Goal: Task Accomplishment & Management: Manage account settings

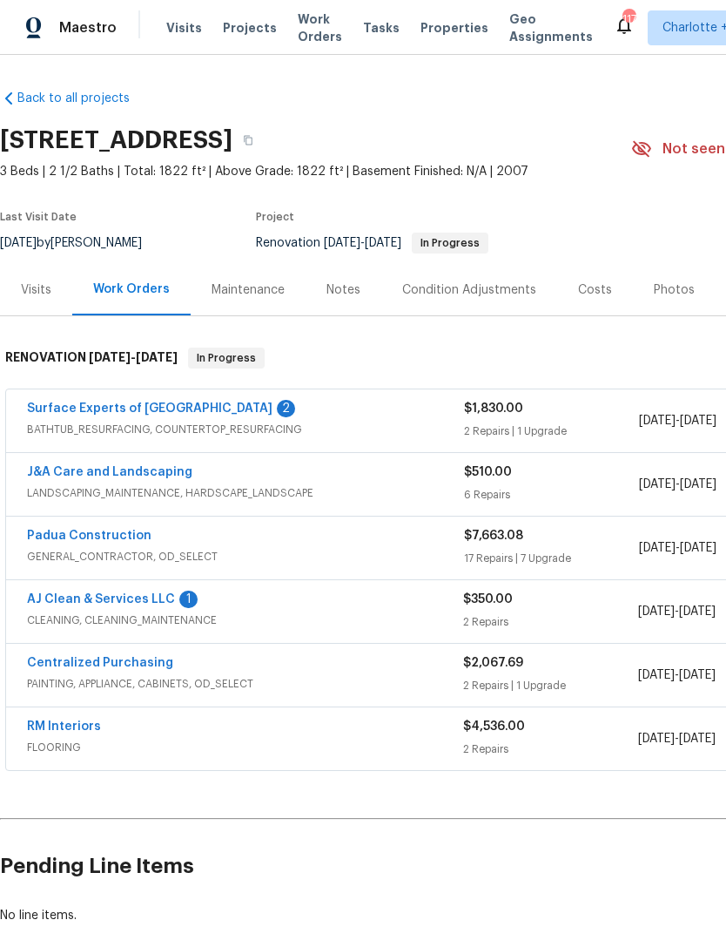
click at [87, 530] on link "Padua Construction" at bounding box center [89, 535] width 125 height 12
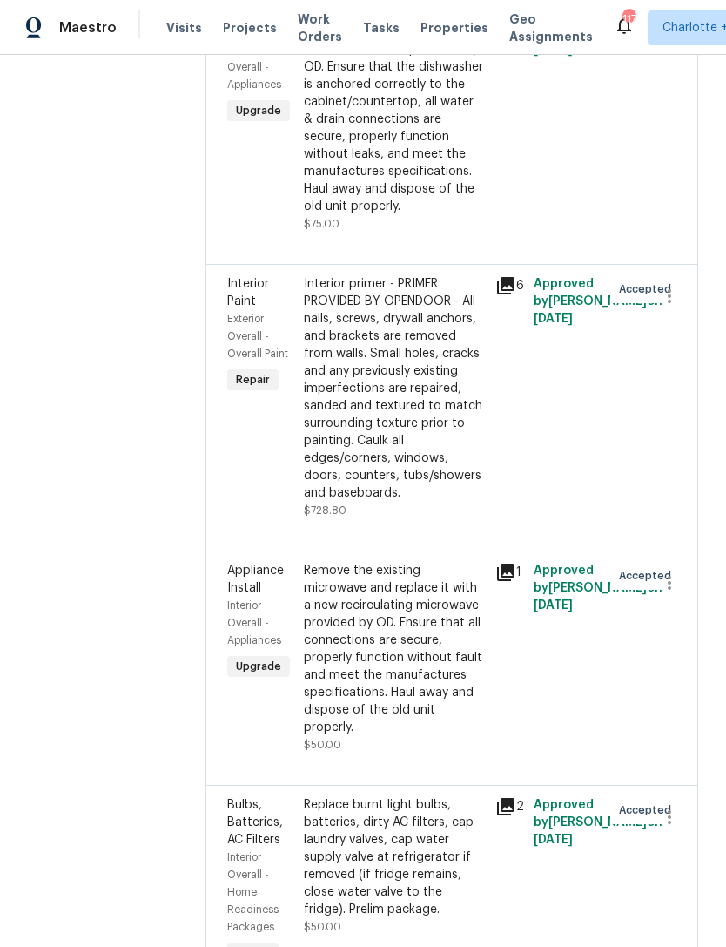
scroll to position [1667, 0]
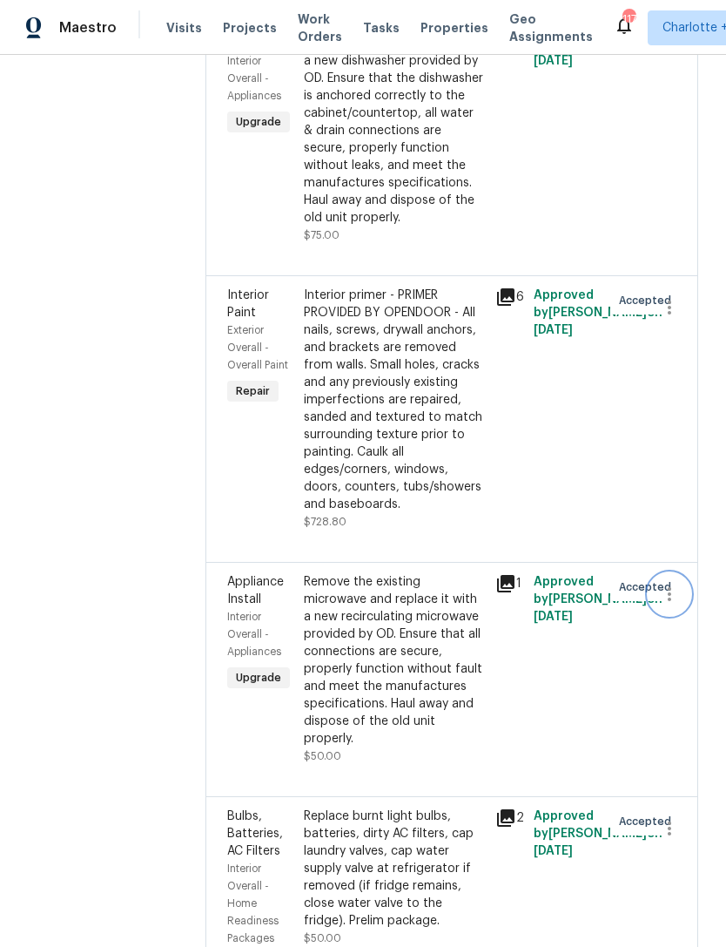
click at [666, 583] on icon "button" at bounding box center [669, 593] width 21 height 21
click at [674, 486] on li "Cancel" at bounding box center [677, 484] width 67 height 29
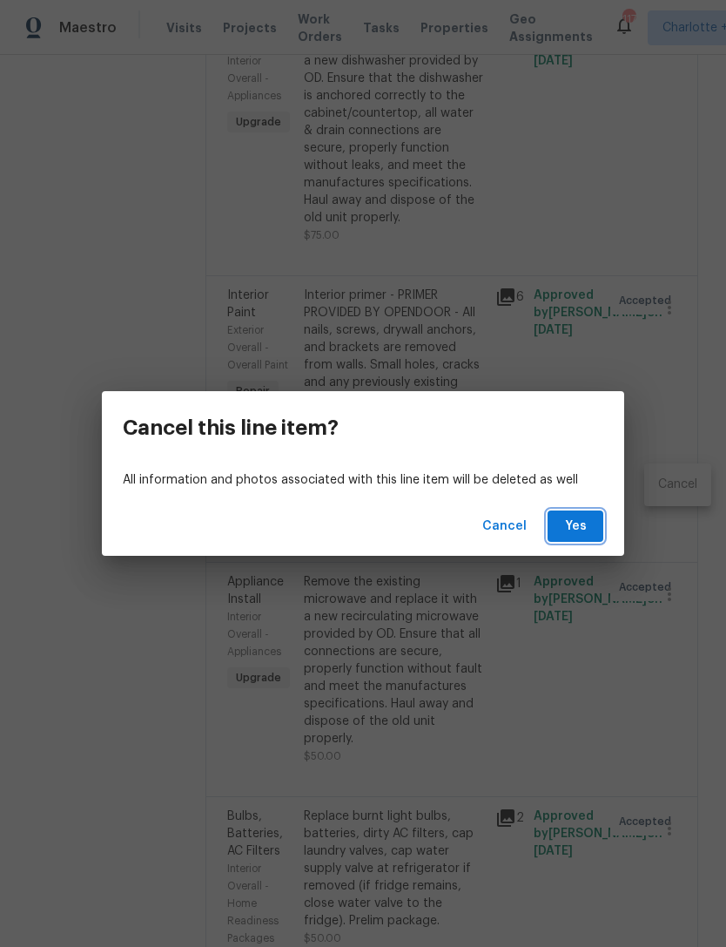
click at [578, 523] on span "Yes" at bounding box center [576, 527] width 28 height 22
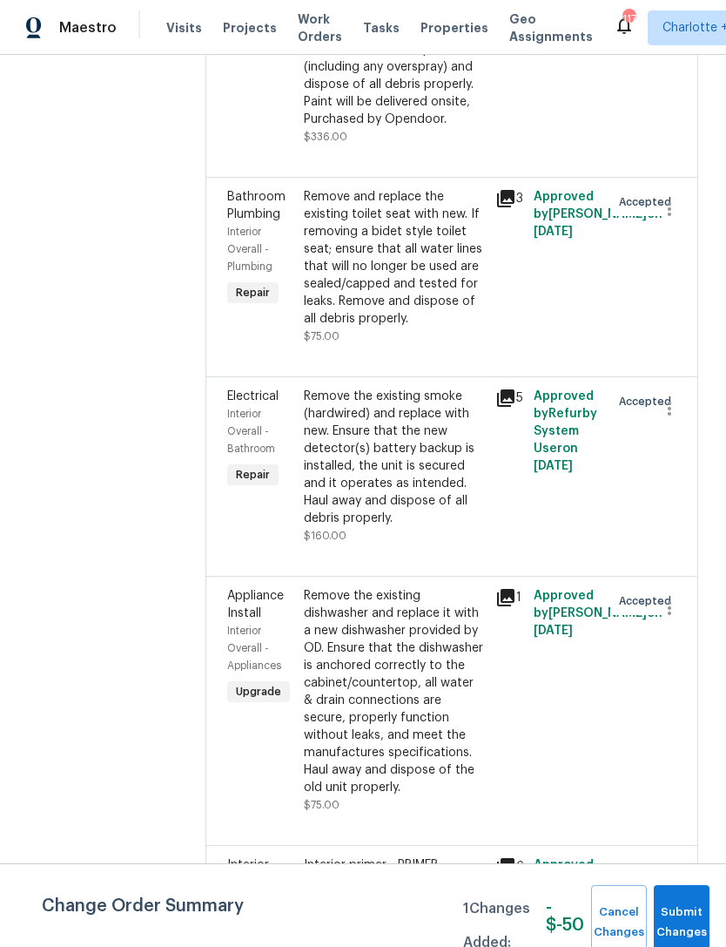
scroll to position [1098, 0]
click at [663, 597] on icon "button" at bounding box center [669, 607] width 21 height 21
click at [676, 531] on li "Cancel" at bounding box center [677, 530] width 67 height 29
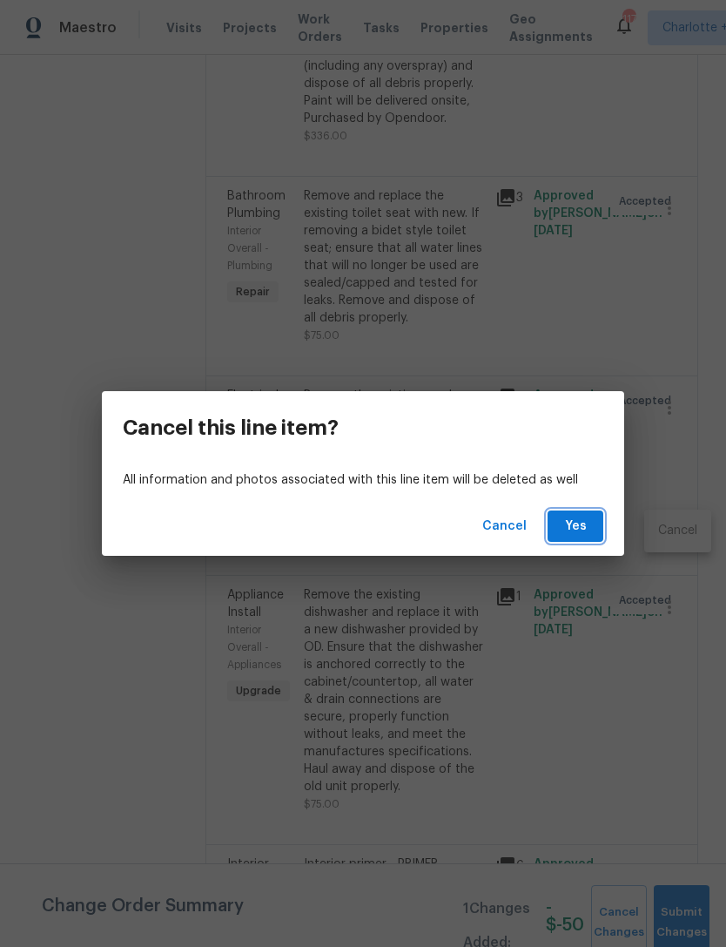
click at [581, 517] on span "Yes" at bounding box center [576, 527] width 28 height 22
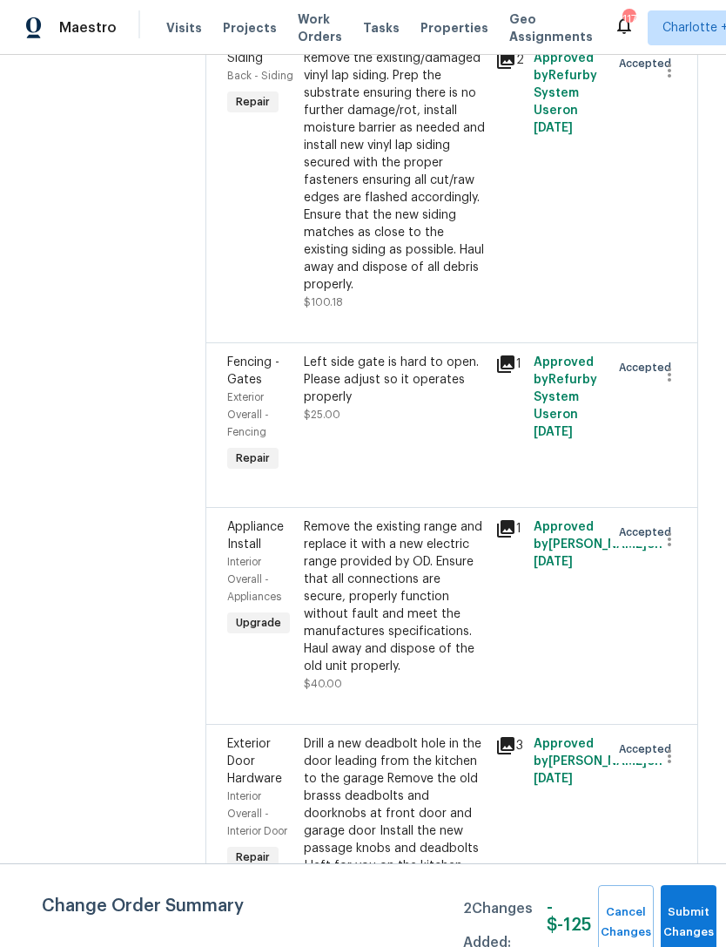
scroll to position [3484, 0]
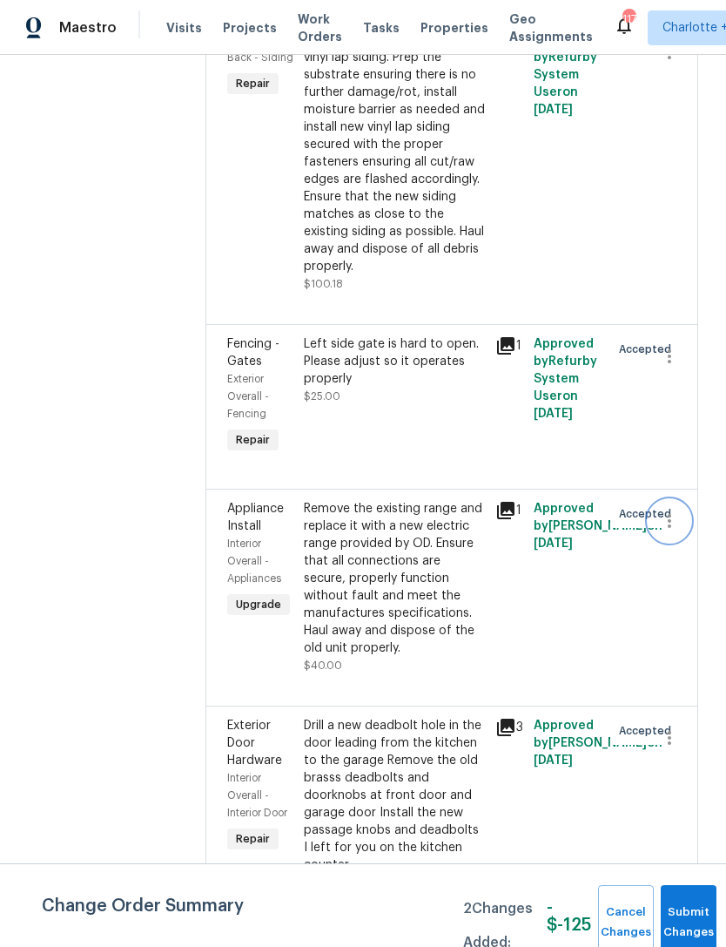
click at [670, 510] on icon "button" at bounding box center [669, 520] width 21 height 21
click at [671, 319] on li "Cancel" at bounding box center [677, 320] width 67 height 29
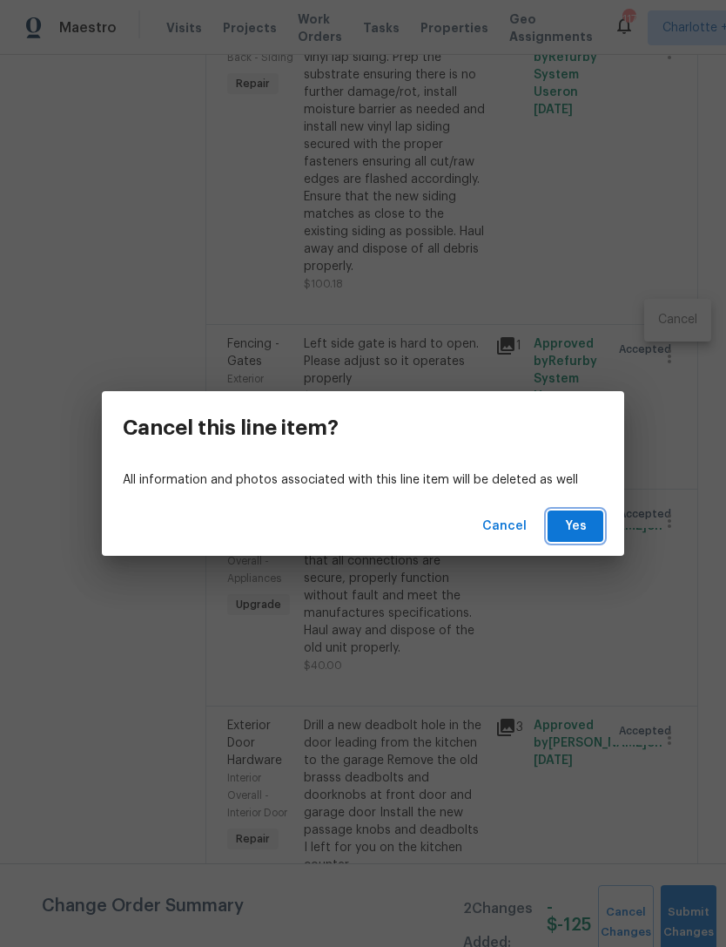
click at [582, 524] on span "Yes" at bounding box center [576, 527] width 28 height 22
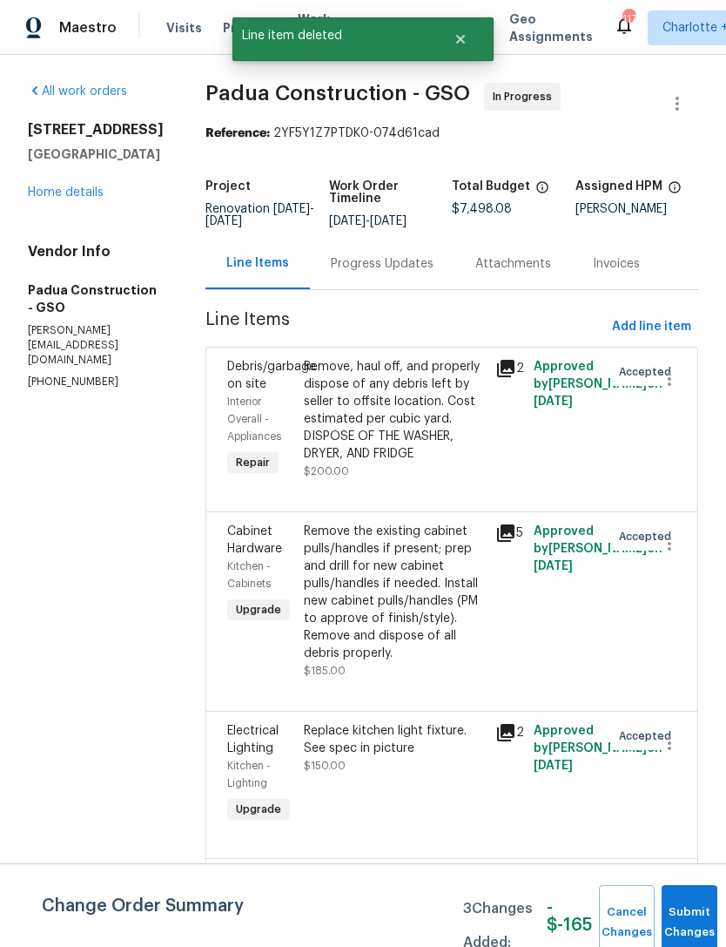
scroll to position [0, 0]
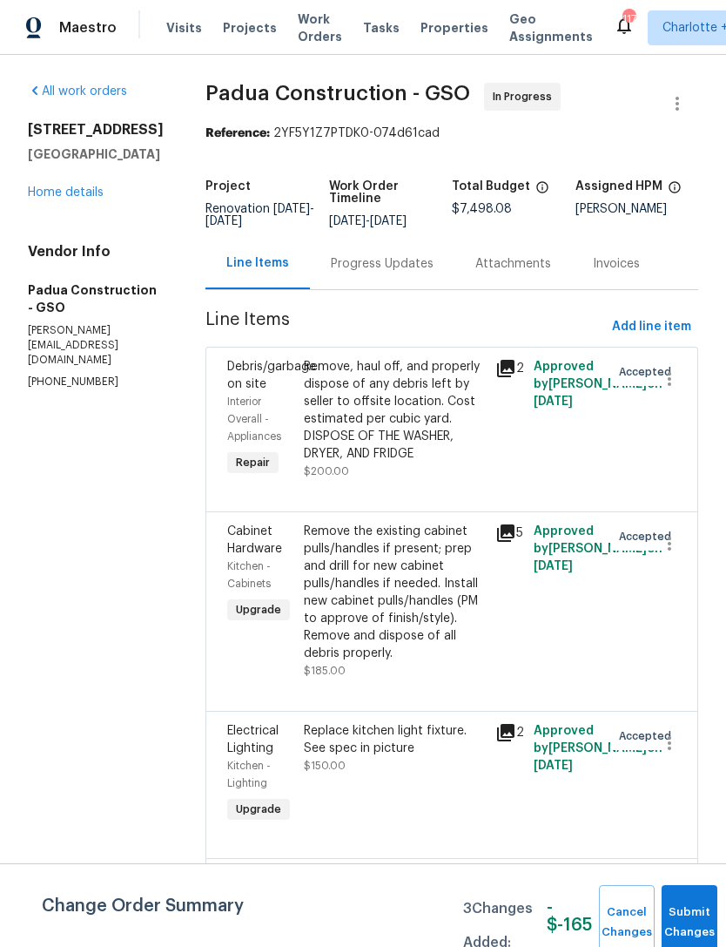
click at [392, 410] on div "Remove, haul off, and properly dispose of any debris left by seller to offsite …" at bounding box center [394, 410] width 181 height 105
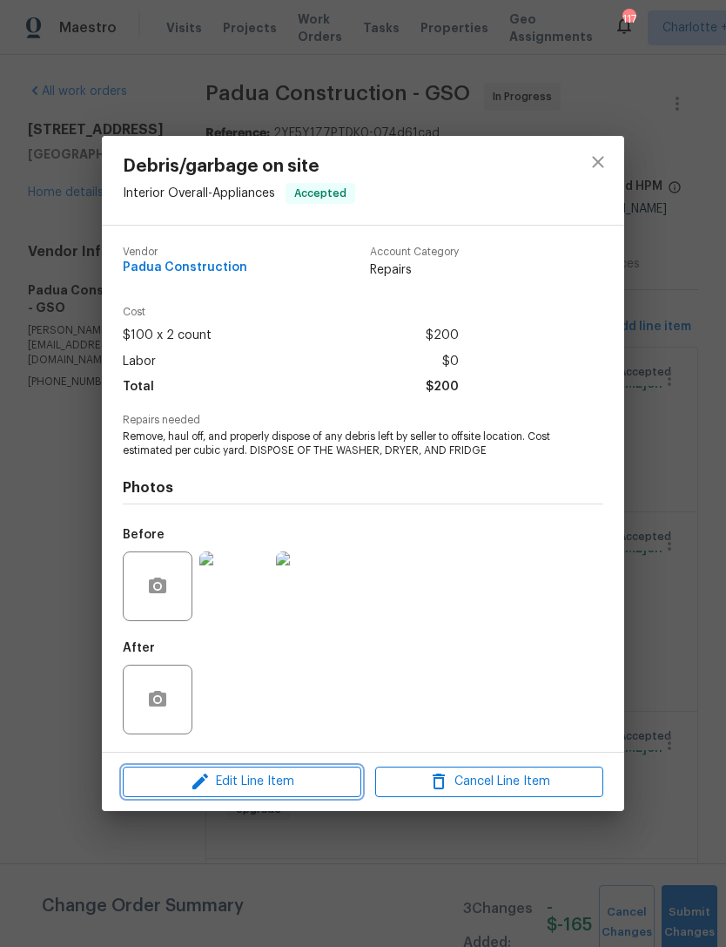
click at [268, 776] on span "Edit Line Item" at bounding box center [242, 782] width 228 height 22
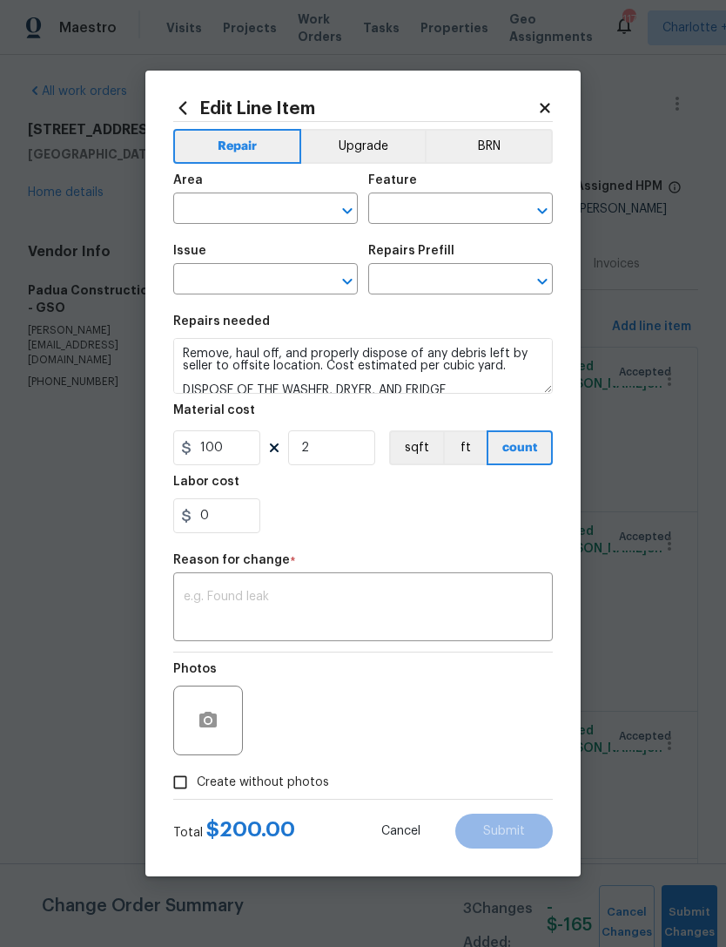
type input "Interior Overall"
type input "Appliances"
type input "Debris/garbage on site"
type input "Remove debris/garbage $100.00"
click at [232, 449] on input "100" at bounding box center [216, 447] width 87 height 35
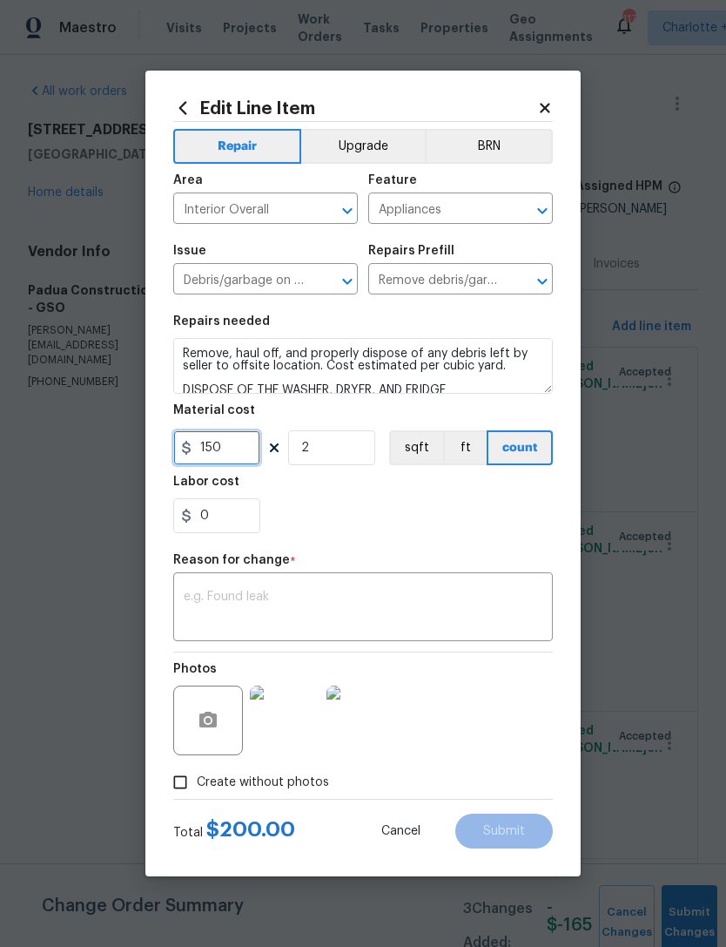
type input "150"
click at [335, 451] on input "2" at bounding box center [331, 447] width 87 height 35
type input "1"
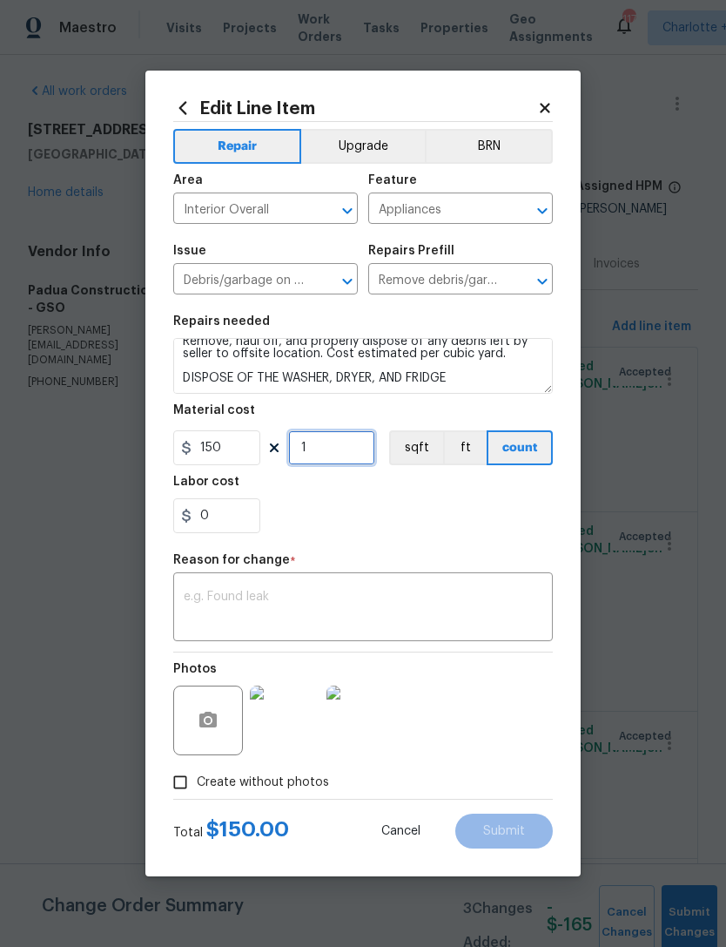
scroll to position [12, 0]
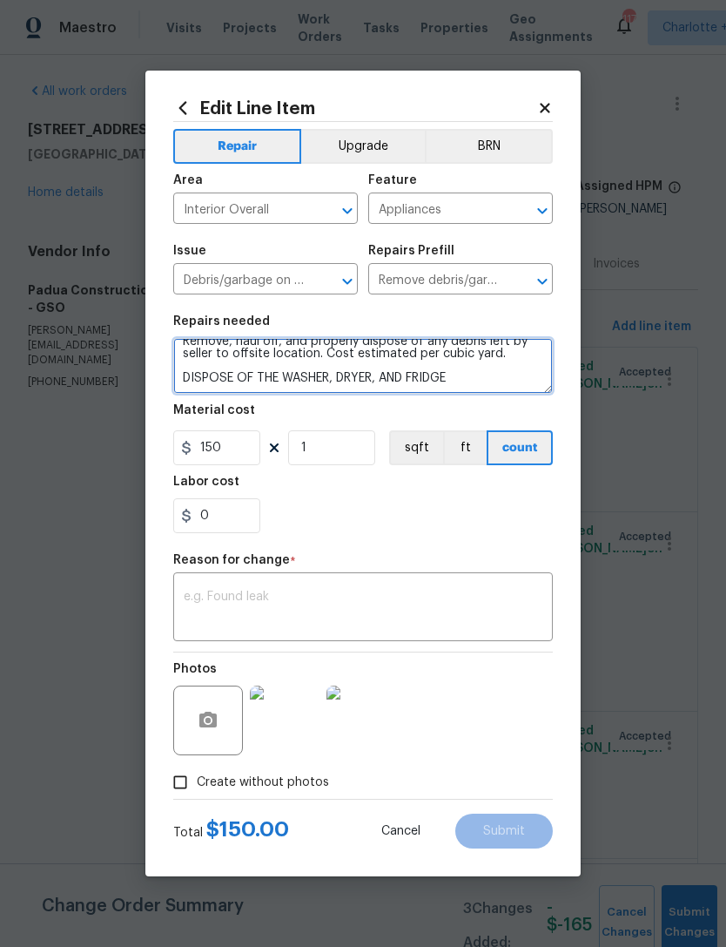
click at [459, 388] on textarea "Remove, haul off, and properly dispose of any debris left by seller to offsite …" at bounding box center [363, 366] width 380 height 56
type textarea "Remove, haul off, and properly dispose of any debris left by seller to offsite …"
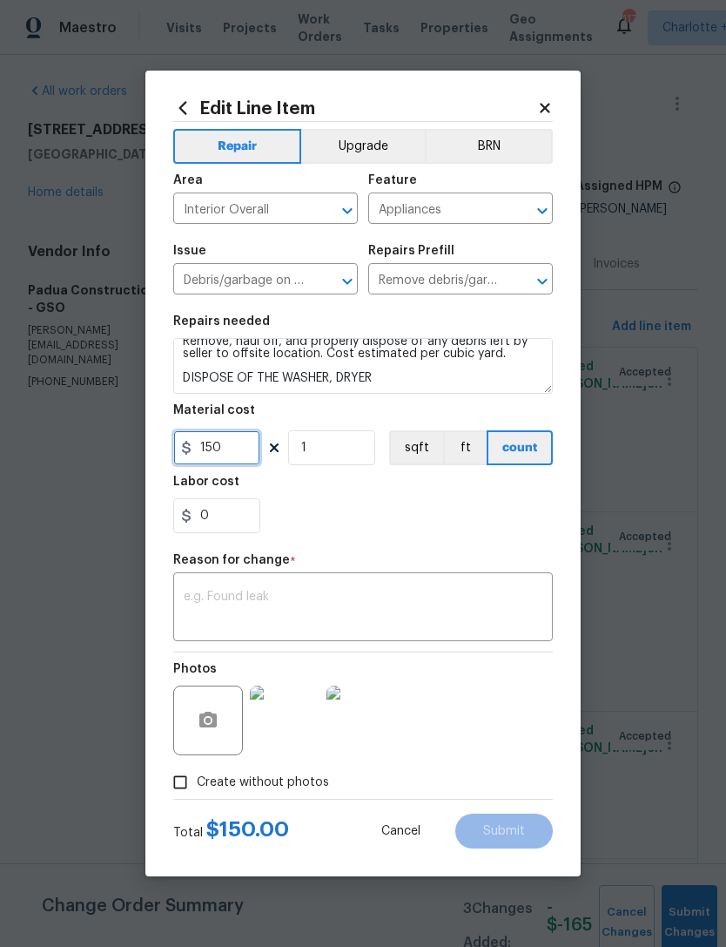
click at [241, 453] on input "150" at bounding box center [216, 447] width 87 height 35
type input "100"
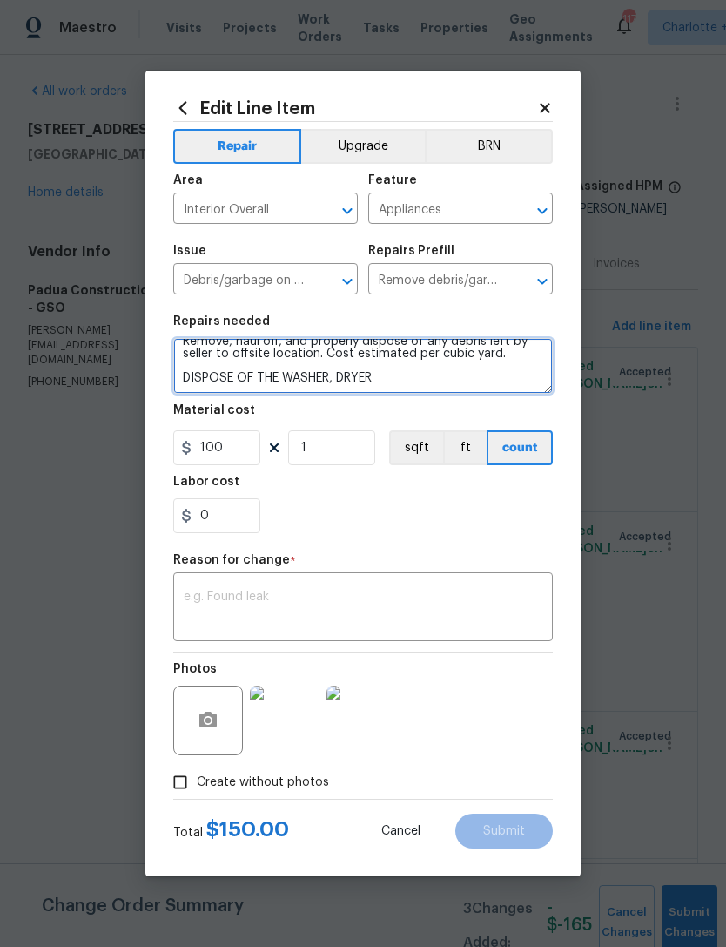
click at [391, 370] on textarea "Remove, haul off, and properly dispose of any debris left by seller to offsite …" at bounding box center [363, 366] width 380 height 56
click at [395, 388] on textarea "Remove, haul off, and properly dispose of any debris left by seller to offsite …" at bounding box center [363, 366] width 380 height 56
type textarea "Remove, haul off, and properly dispose of any debris left by seller to offsite …"
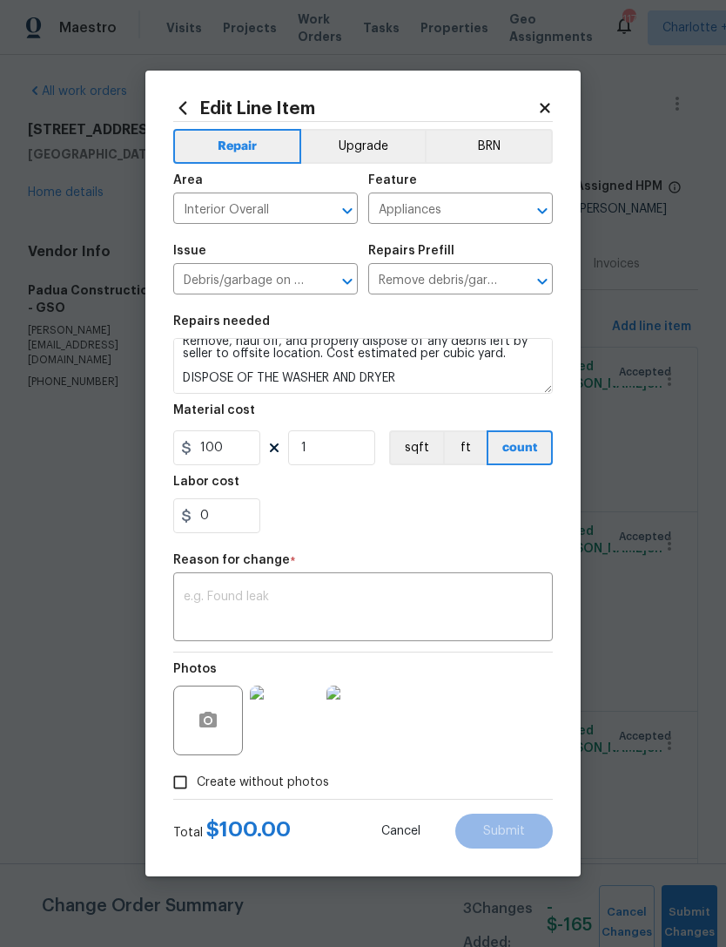
click at [422, 612] on textarea at bounding box center [363, 608] width 359 height 37
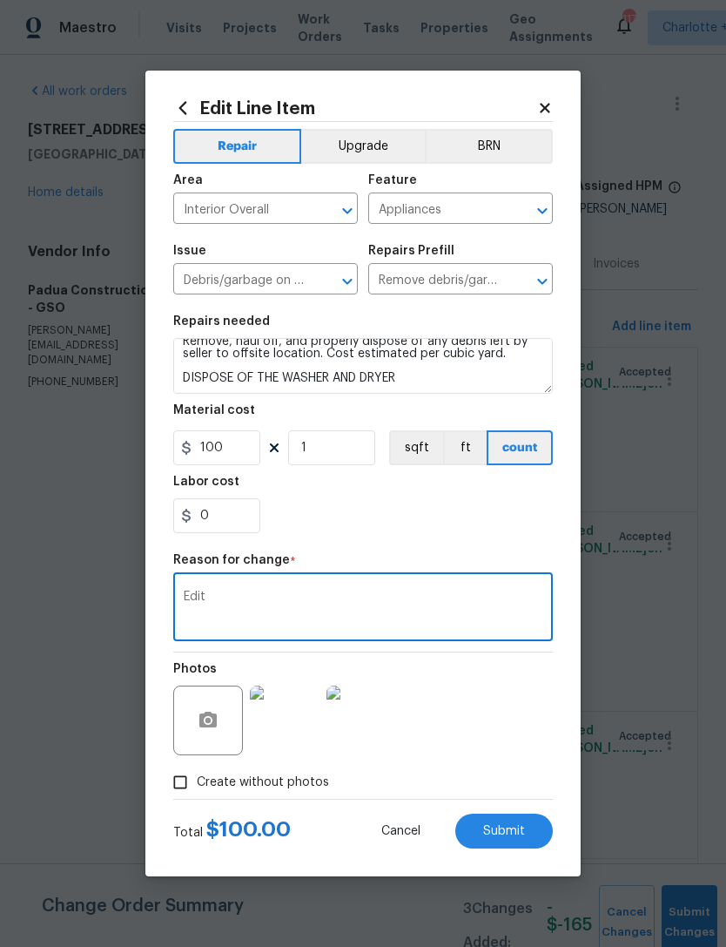
type textarea "Edit"
click at [514, 532] on div "0" at bounding box center [363, 515] width 380 height 35
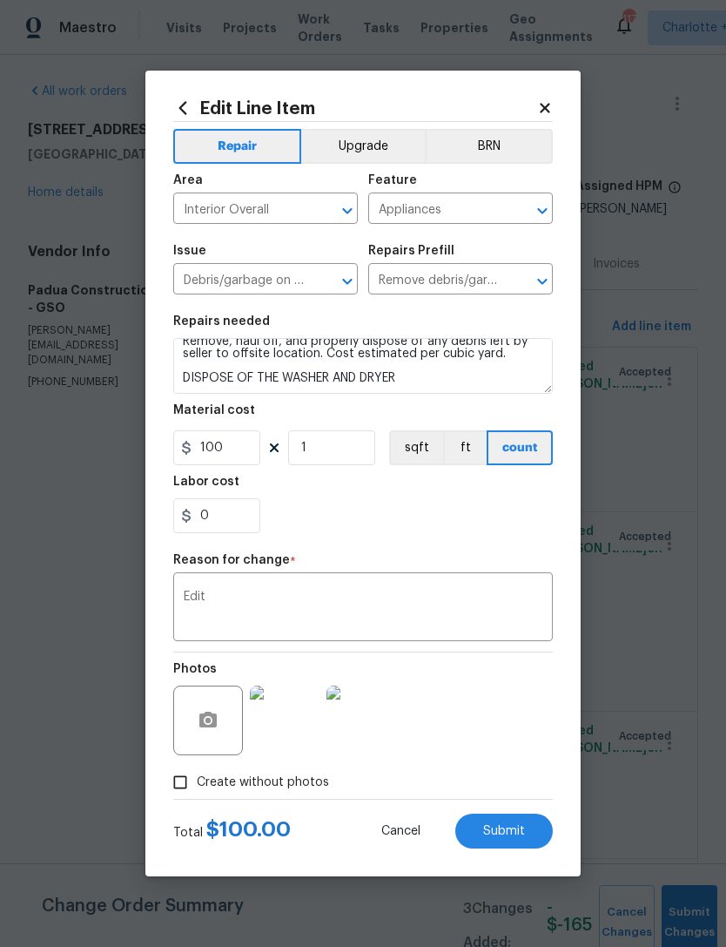
click at [499, 524] on div "0" at bounding box center [363, 515] width 380 height 35
click at [517, 838] on span "Submit" at bounding box center [504, 831] width 42 height 13
type textarea "Remove, haul off, and properly dispose of any debris left by seller to offsite …"
type input "2"
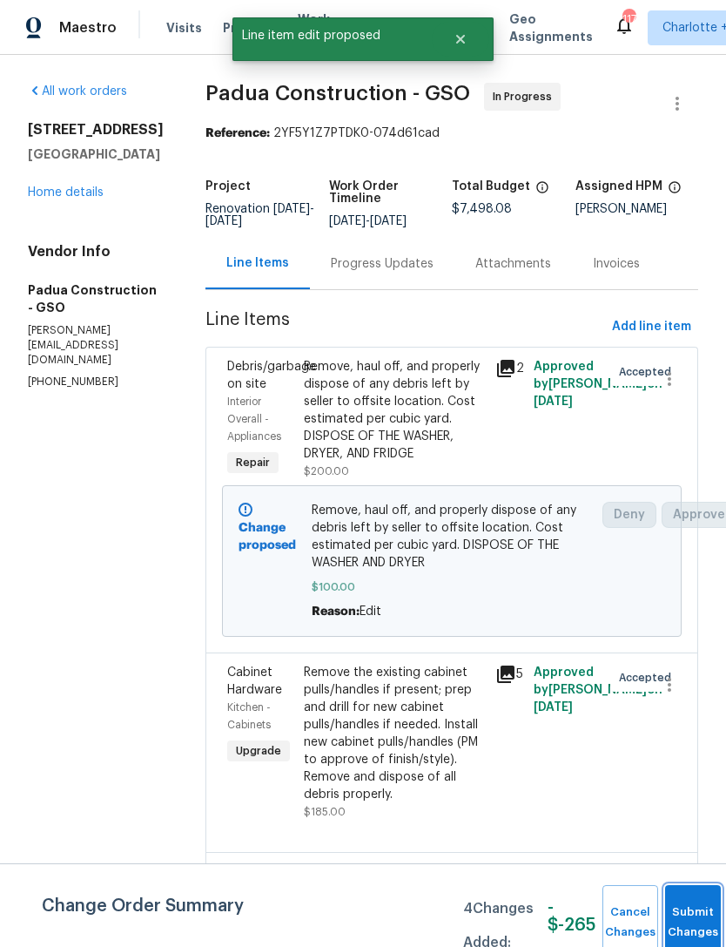
click at [685, 918] on button "Submit Changes" at bounding box center [693, 922] width 56 height 75
